Goal: Task Accomplishment & Management: Use online tool/utility

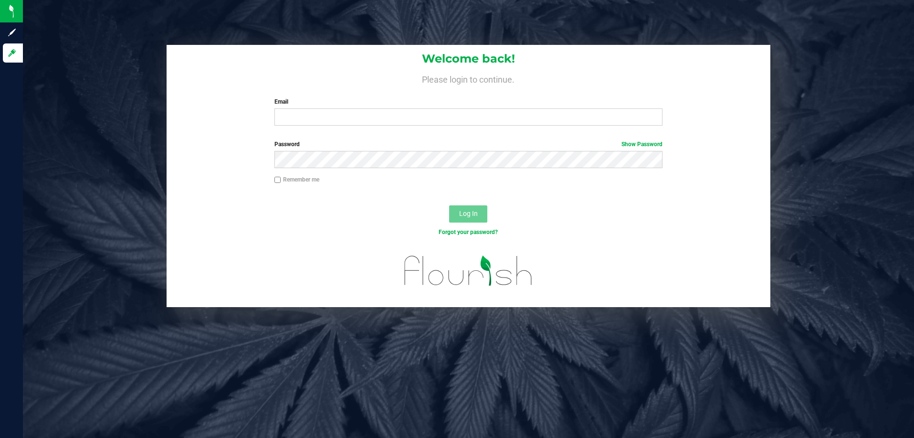
click at [405, 108] on div "Email Required Please format your email correctly." at bounding box center [468, 111] width 403 height 28
click at [398, 123] on input "Email" at bounding box center [469, 116] width 388 height 17
type input "[EMAIL_ADDRESS][DOMAIN_NAME]"
click at [449, 205] on button "Log In" at bounding box center [468, 213] width 38 height 17
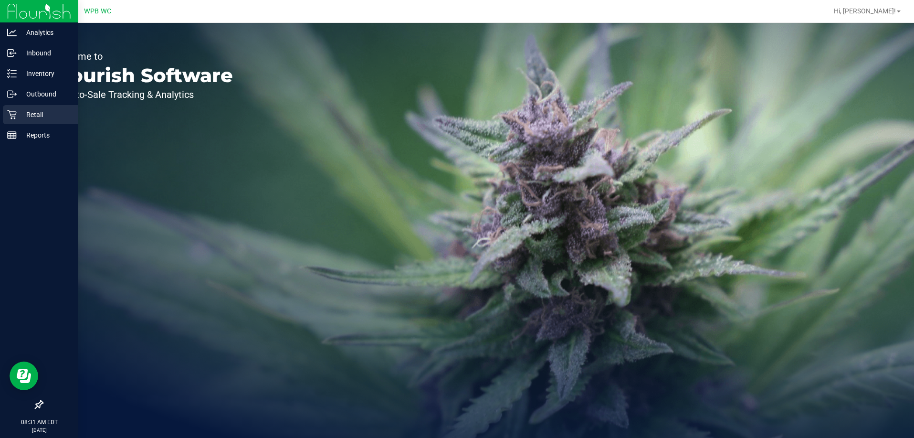
click at [10, 117] on icon at bounding box center [12, 115] width 10 height 10
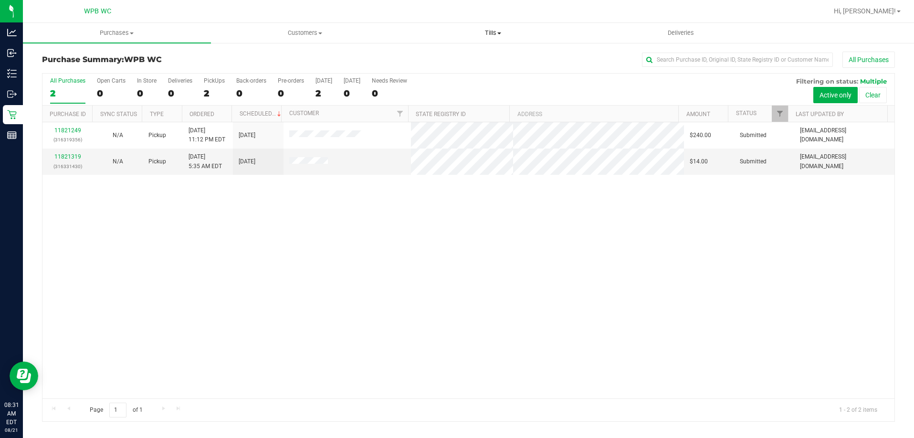
click at [500, 29] on span "Tills" at bounding box center [493, 33] width 187 height 9
click at [486, 58] on li "Manage tills" at bounding box center [493, 57] width 188 height 11
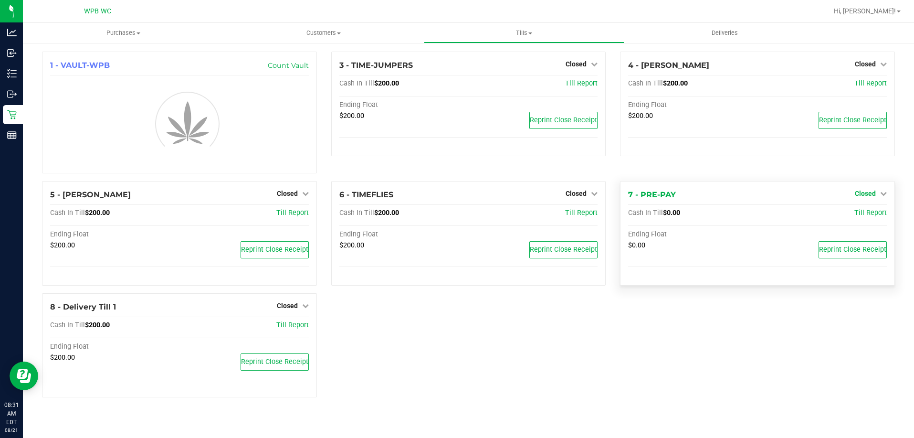
click at [869, 181] on div "4 - [PERSON_NAME] Closed Open Till Cash In Till $200.00 Till Report Ending Floa…" at bounding box center [757, 116] width 289 height 129
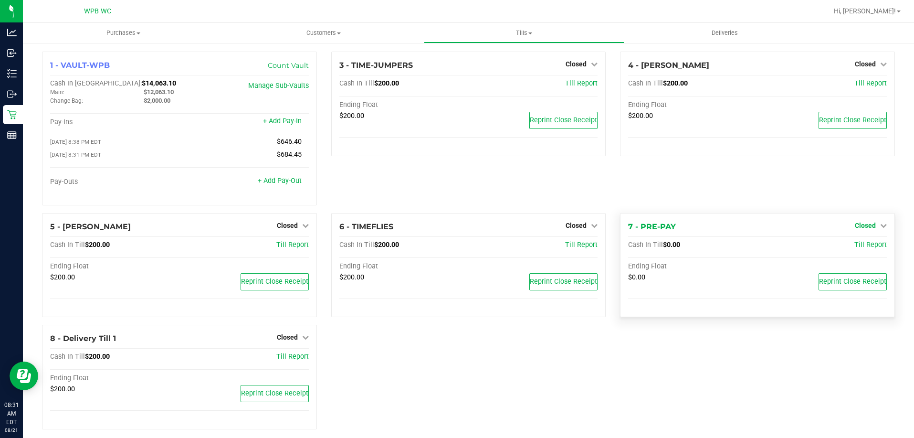
click at [855, 223] on span "Closed" at bounding box center [865, 226] width 21 height 8
click at [865, 247] on link "Open Till" at bounding box center [865, 245] width 25 height 8
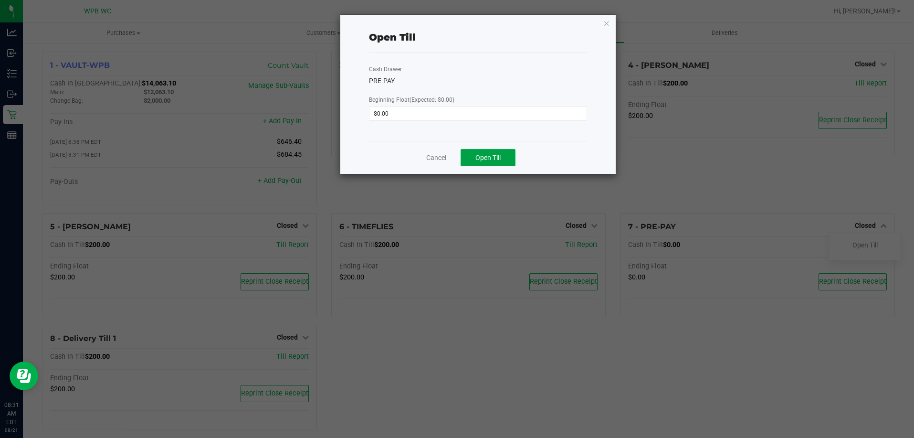
click at [482, 155] on span "Open Till" at bounding box center [488, 158] width 25 height 8
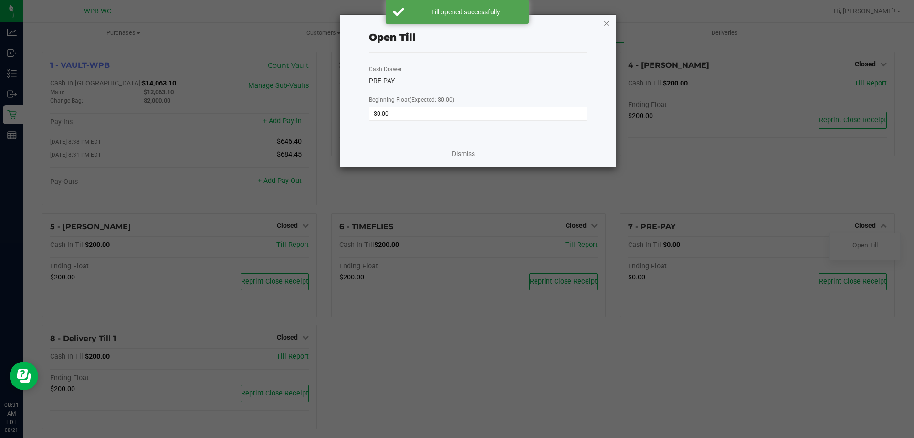
click at [607, 20] on icon "button" at bounding box center [607, 22] width 7 height 11
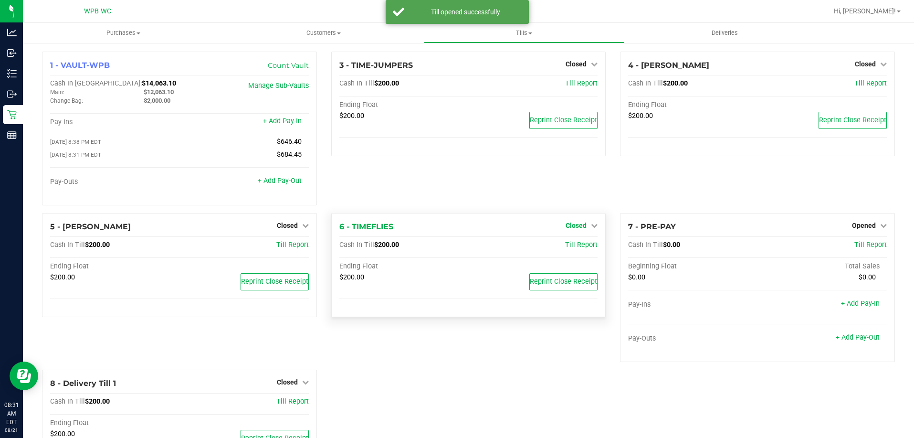
click at [574, 225] on span "Closed" at bounding box center [576, 226] width 21 height 8
click at [566, 248] on link "Open Till" at bounding box center [575, 245] width 25 height 8
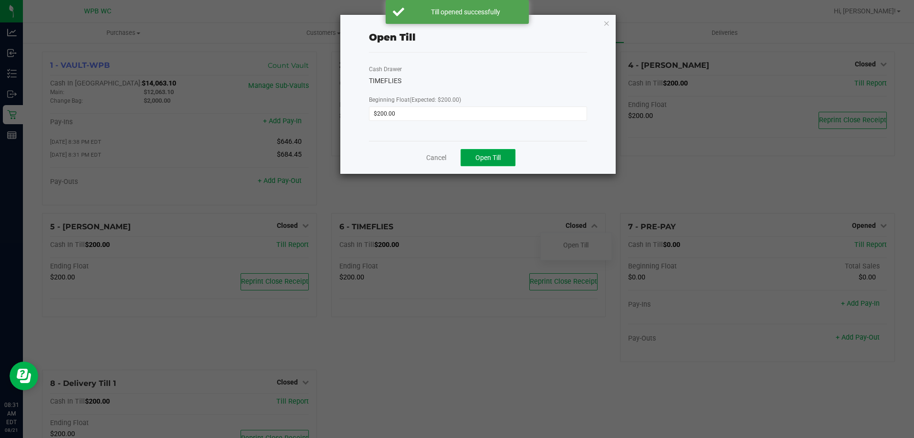
click at [506, 157] on button "Open Till" at bounding box center [488, 157] width 55 height 17
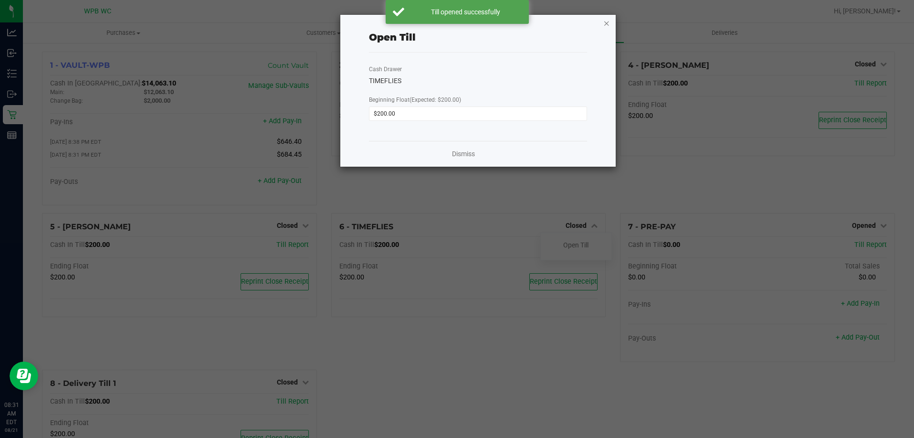
click at [606, 28] on icon "button" at bounding box center [607, 22] width 7 height 11
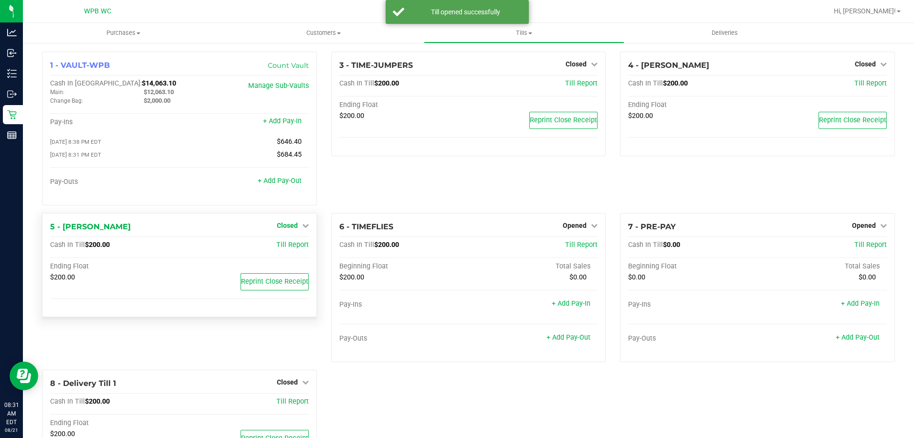
click at [292, 226] on span "Closed" at bounding box center [287, 226] width 21 height 8
click at [291, 246] on link "Open Till" at bounding box center [287, 245] width 25 height 8
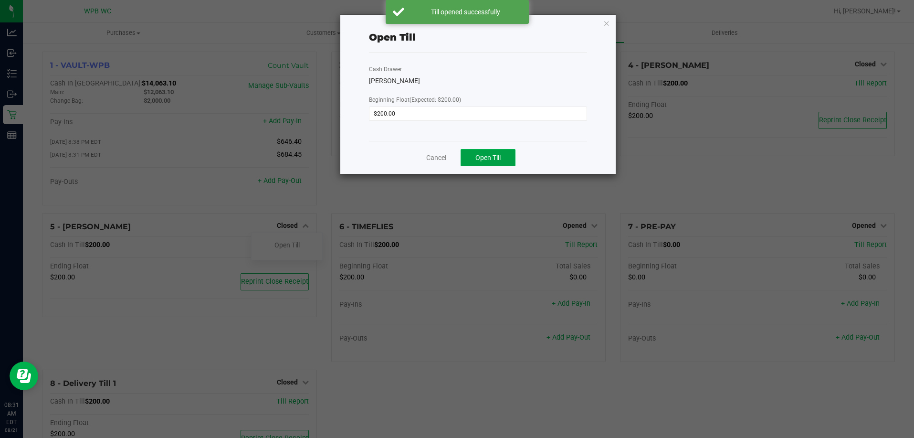
click at [483, 164] on button "Open Till" at bounding box center [488, 157] width 55 height 17
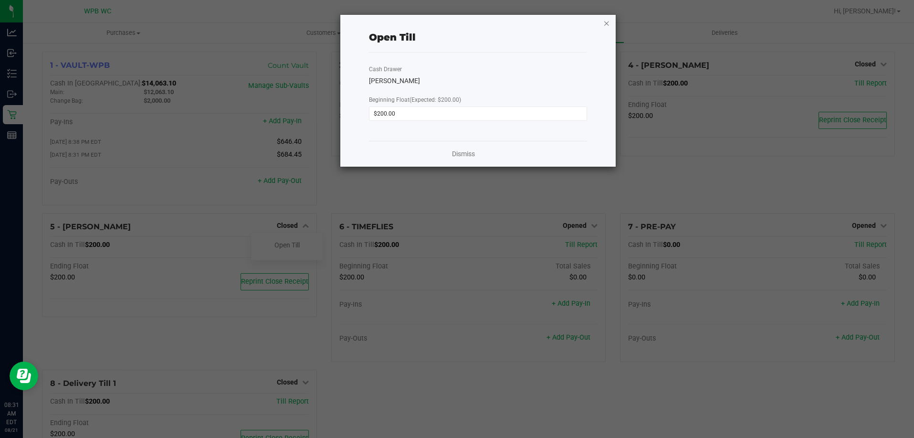
click at [608, 21] on icon "button" at bounding box center [607, 22] width 7 height 11
